Goal: Information Seeking & Learning: Learn about a topic

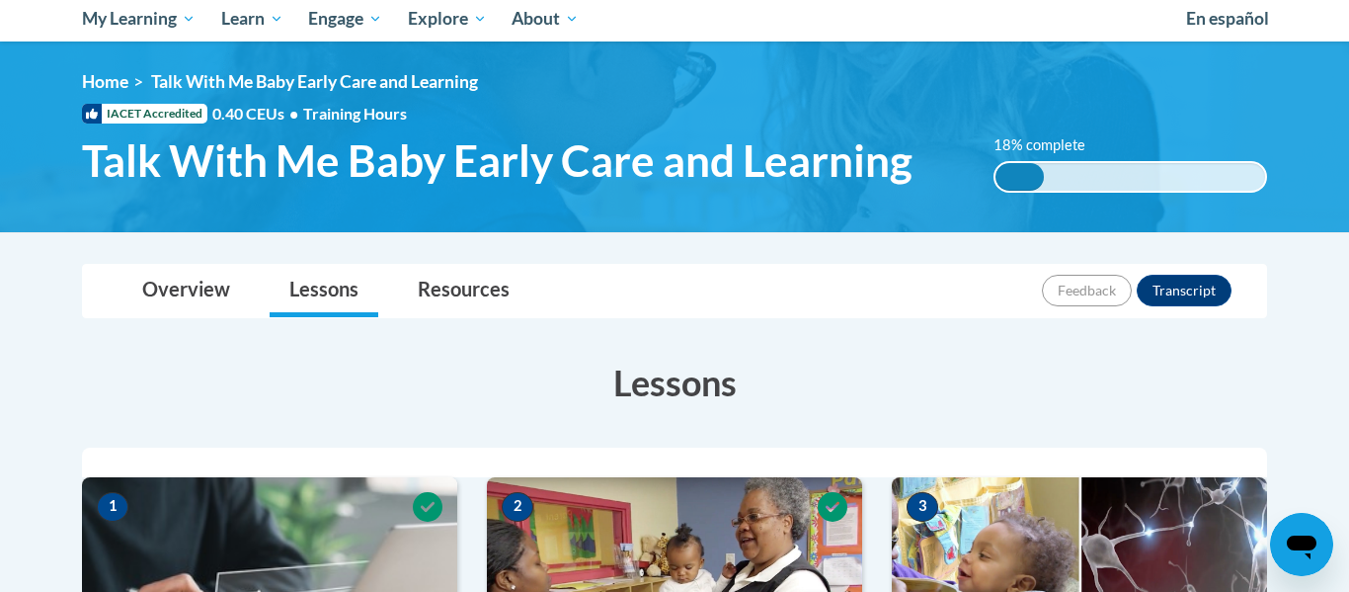
click at [795, 308] on div "Overview Lessons Resources Feedback Transcript" at bounding box center [674, 291] width 1153 height 52
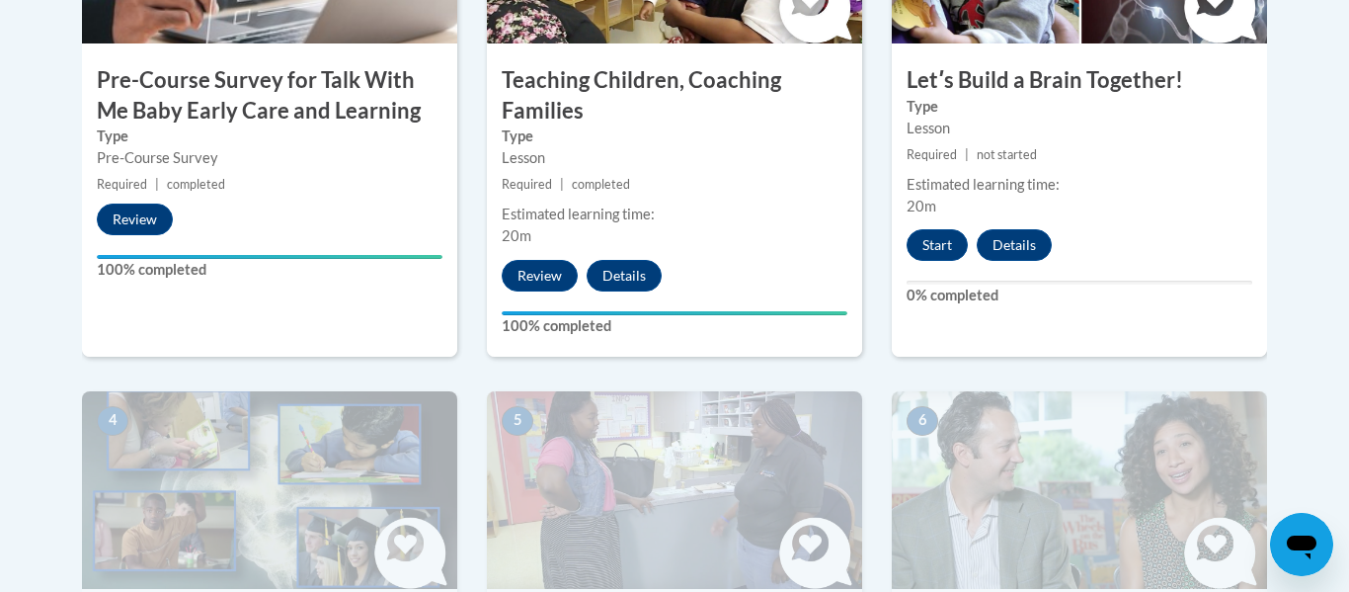
scroll to position [848, 0]
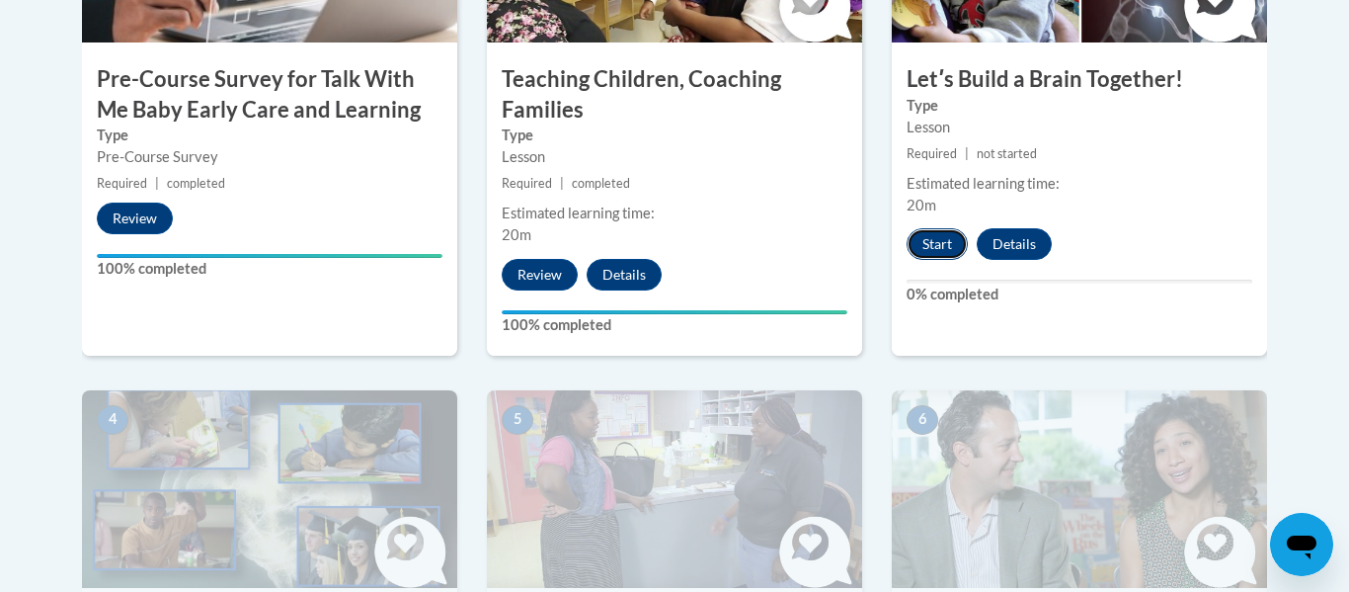
click at [935, 236] on button "Start" at bounding box center [937, 244] width 61 height 32
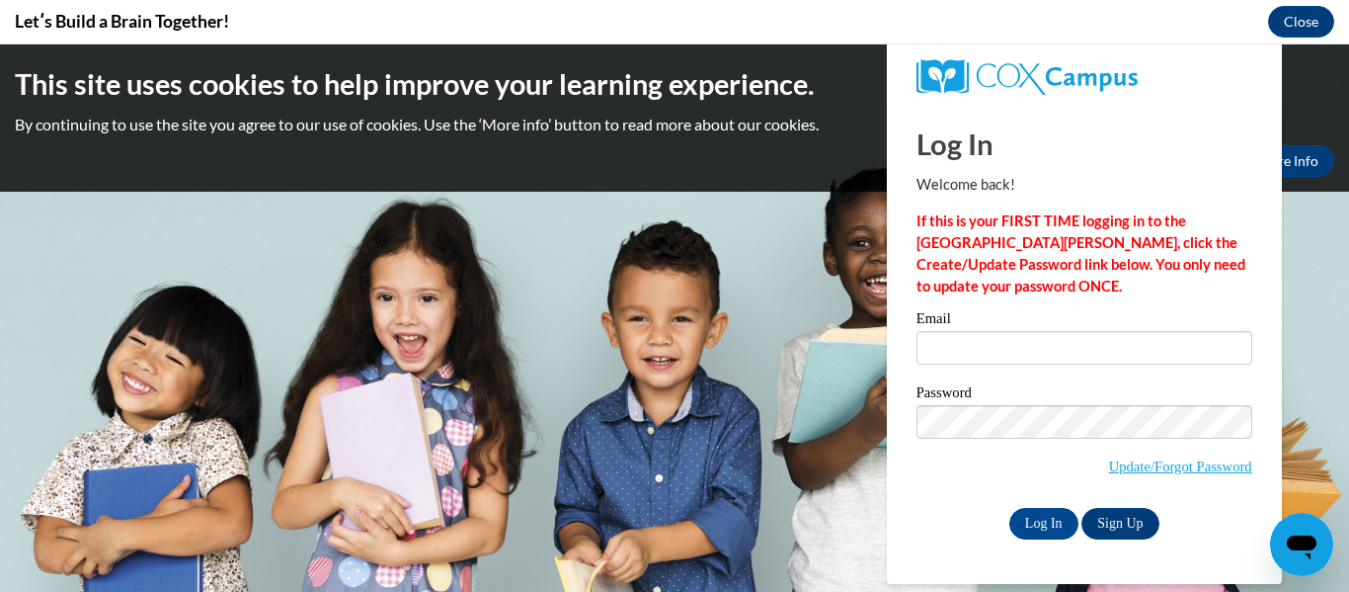
scroll to position [0, 0]
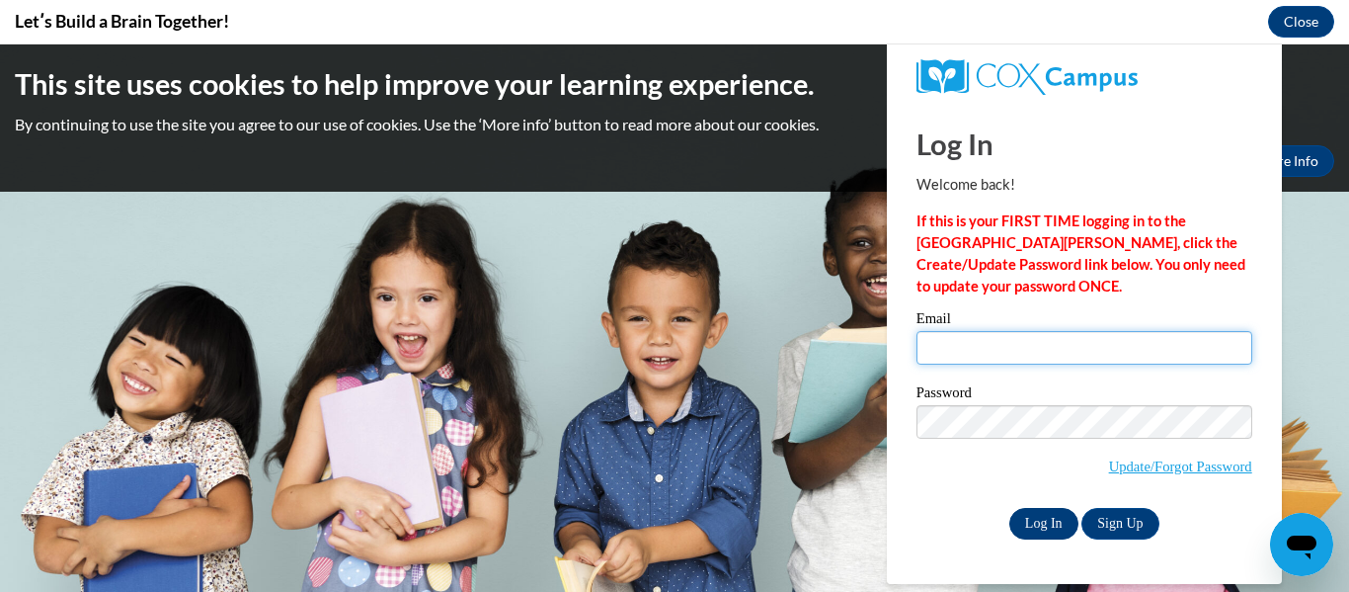
type input "mykitadaniel@icloud.com"
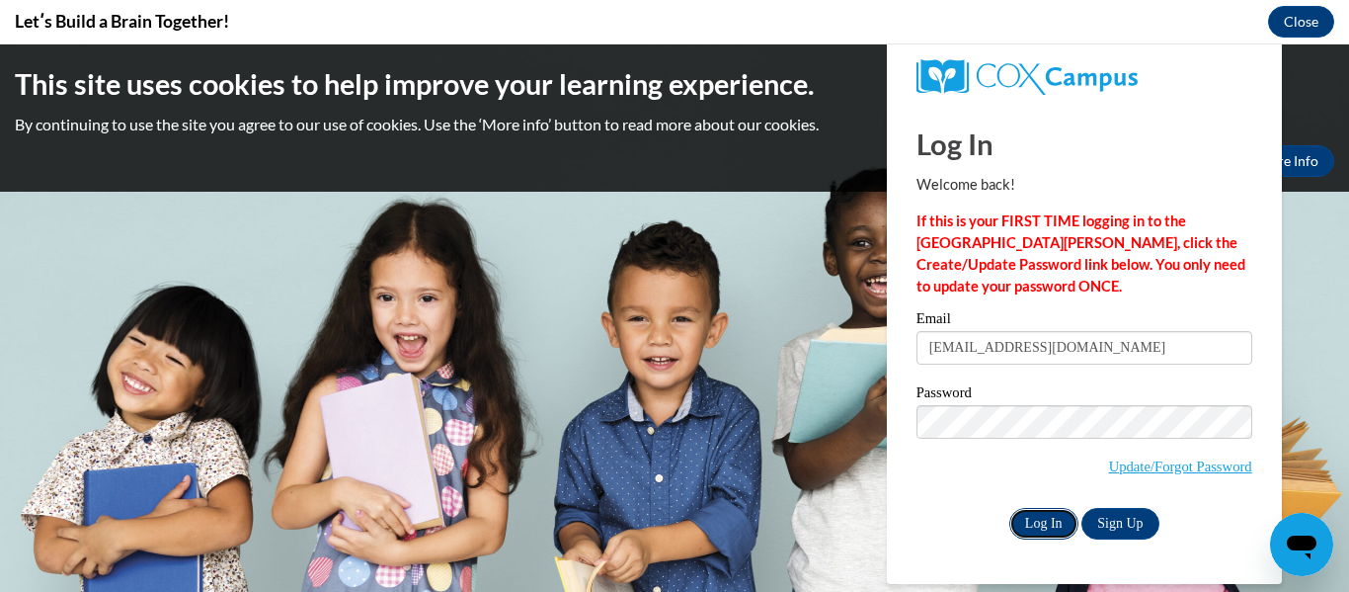
click at [1033, 530] on input "Log In" at bounding box center [1043, 524] width 69 height 32
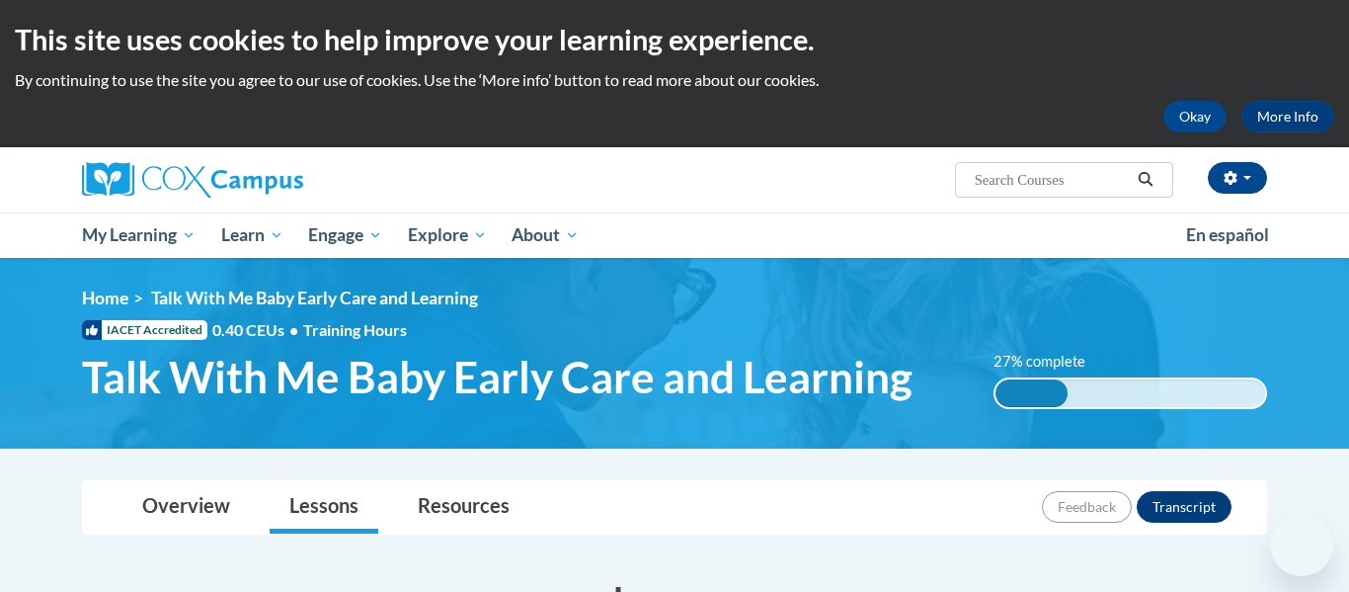
click at [893, 194] on div "[PERSON_NAME] ([GEOGRAPHIC_DATA]/New_York UTC-04:00) My Profile Inbox My Transc…" at bounding box center [877, 172] width 810 height 50
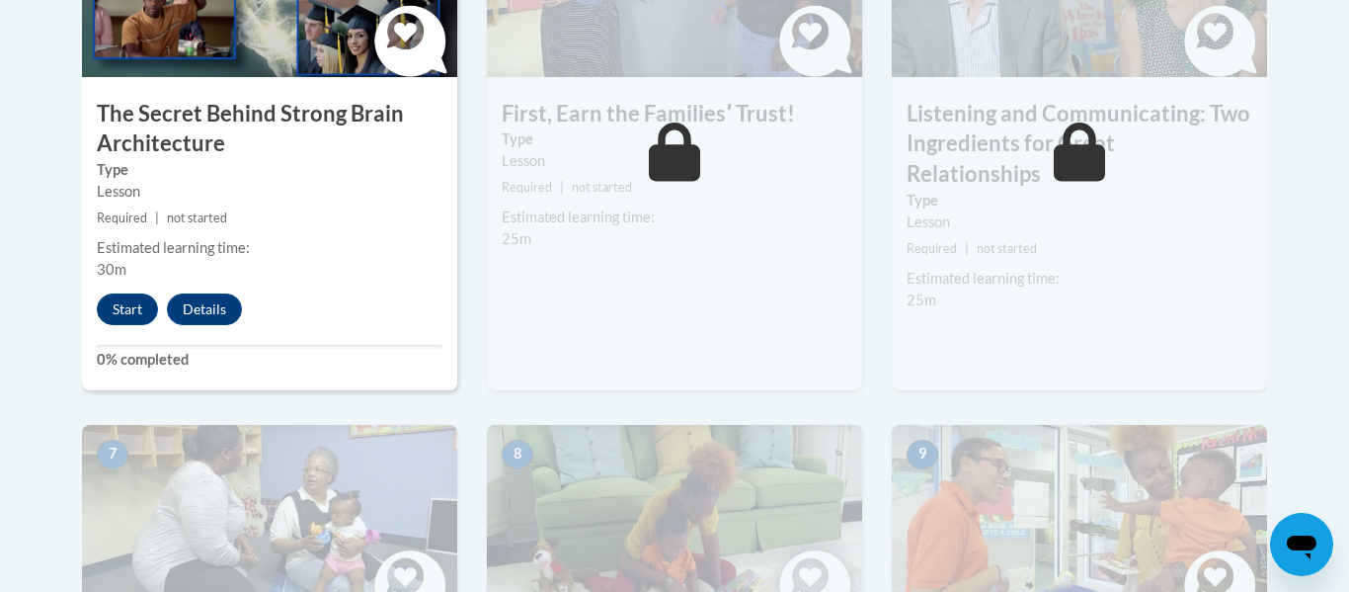
scroll to position [1304, 0]
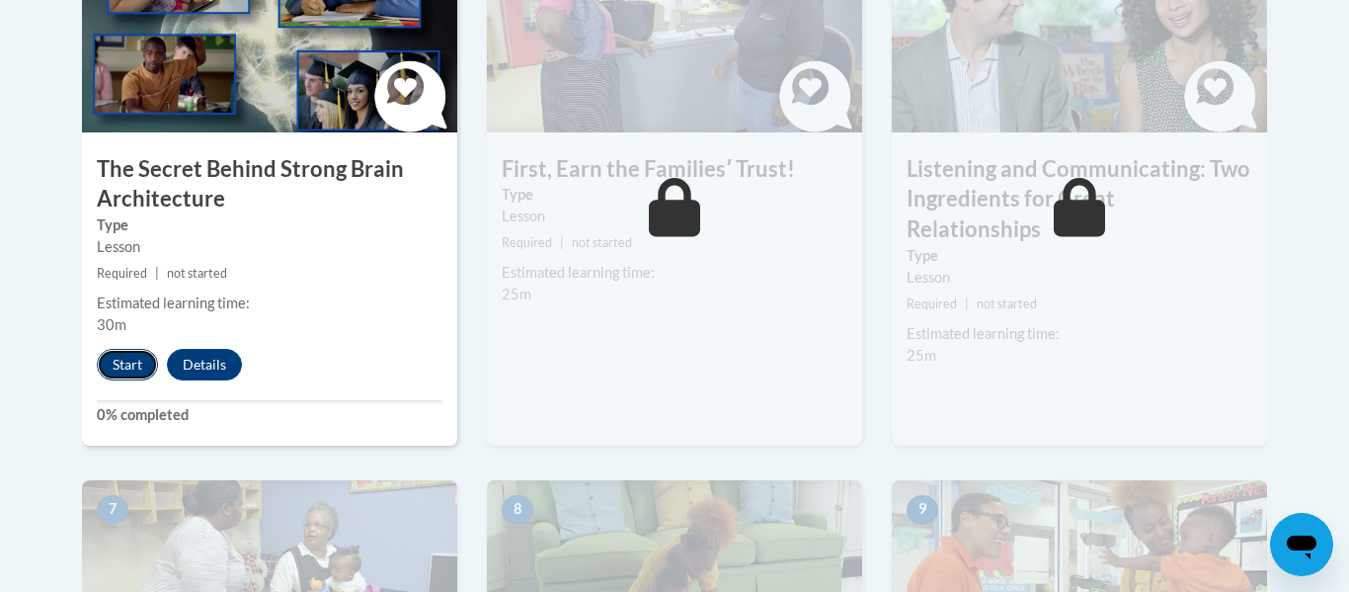
click at [120, 364] on button "Start" at bounding box center [127, 365] width 61 height 32
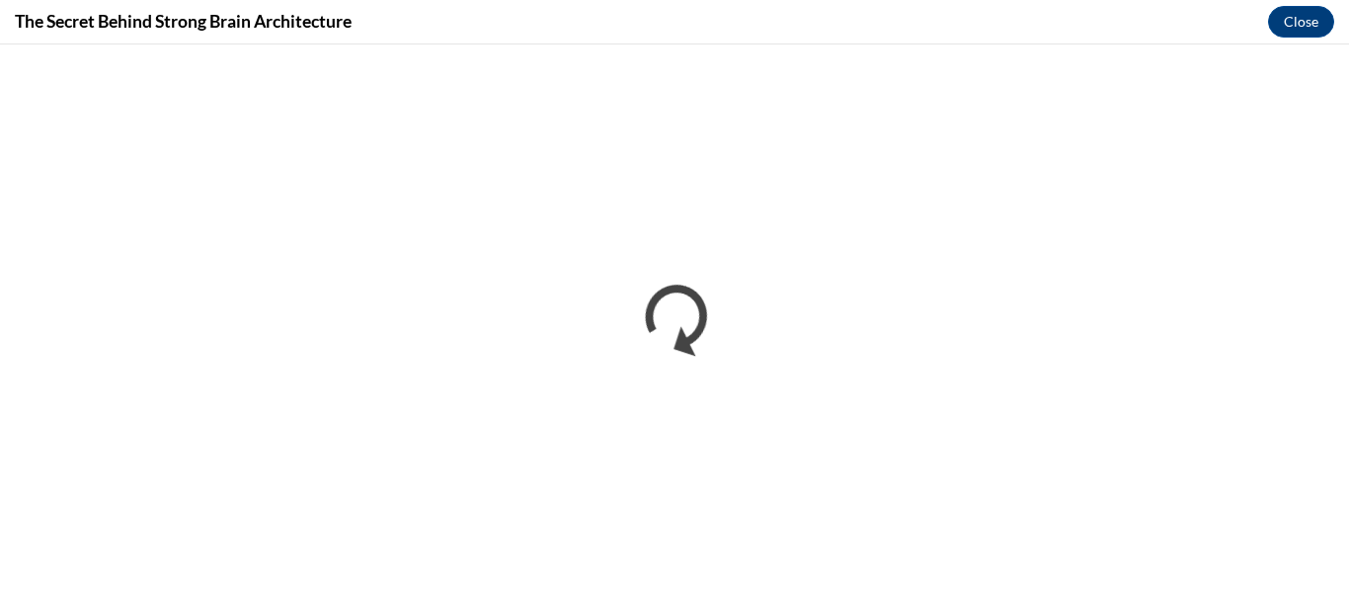
scroll to position [0, 0]
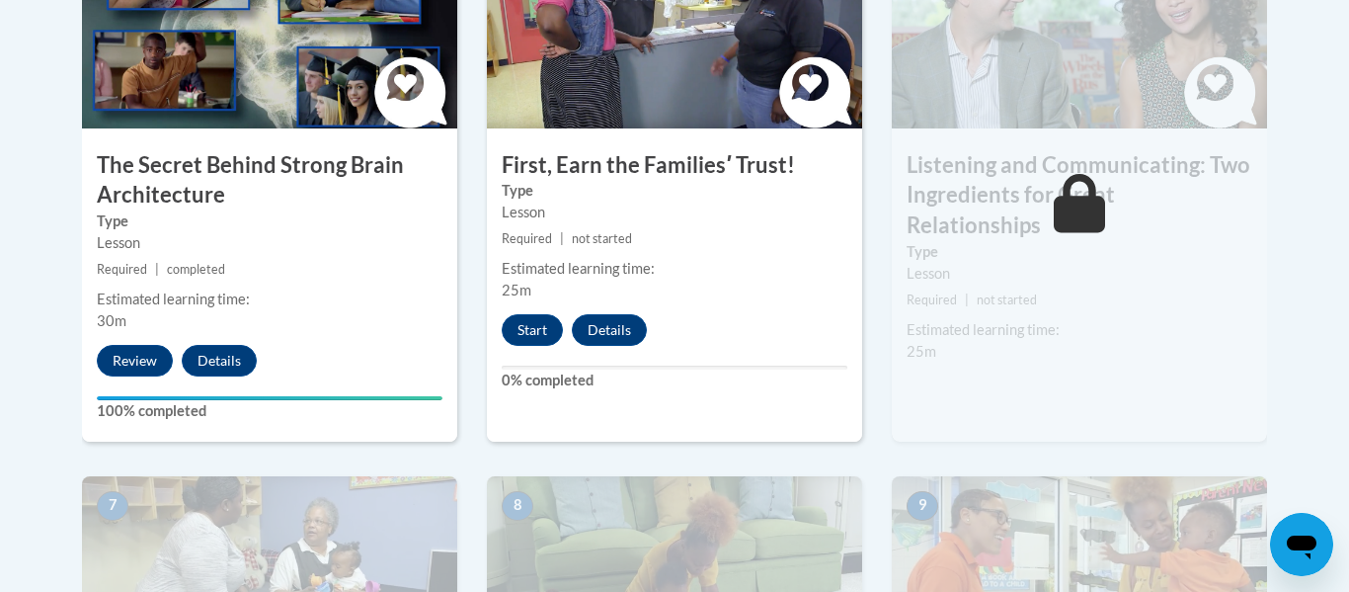
scroll to position [1304, 0]
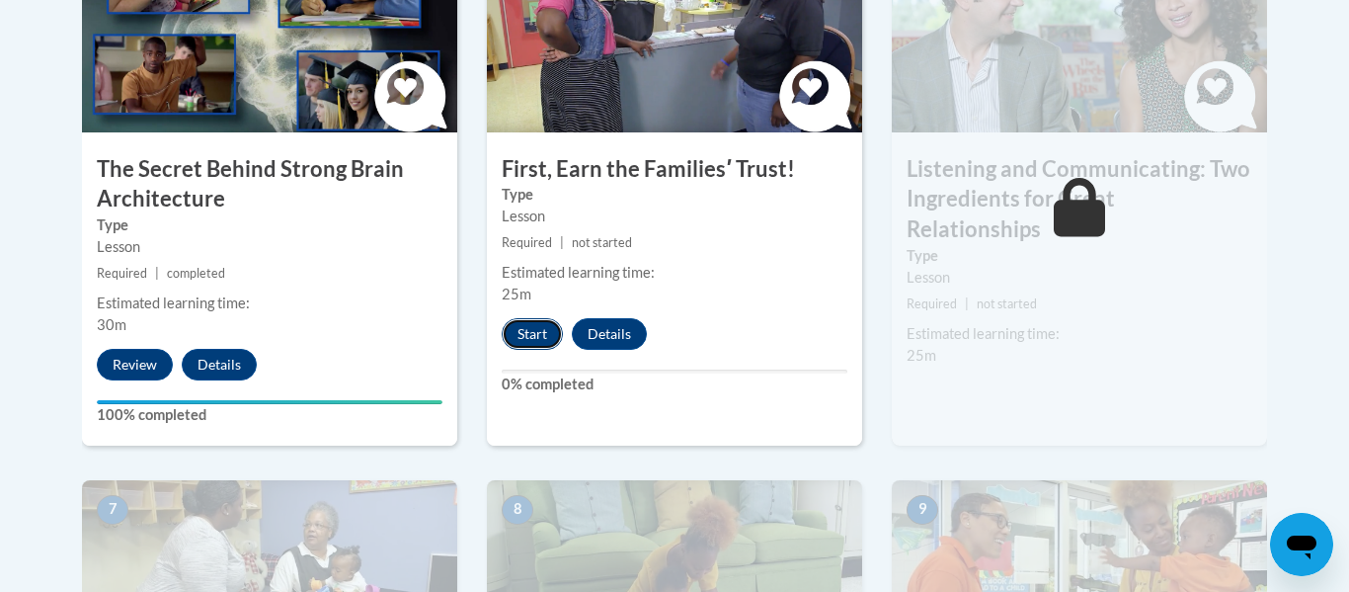
click at [554, 335] on button "Start" at bounding box center [532, 334] width 61 height 32
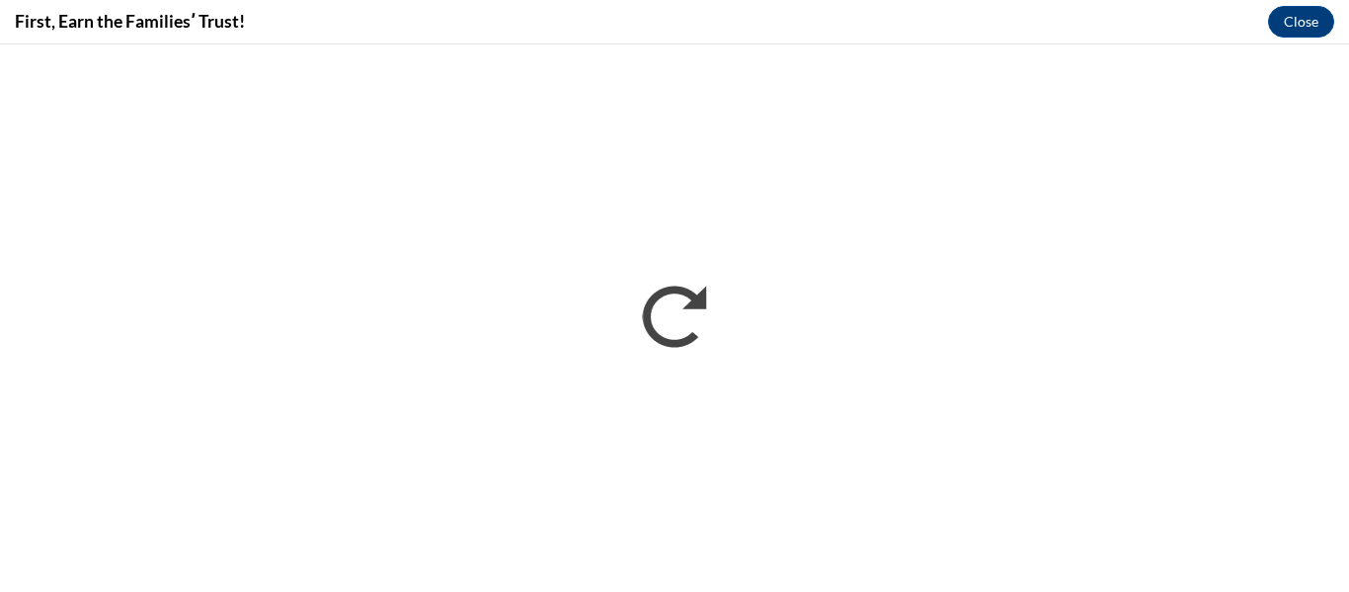
scroll to position [0, 0]
